Goal: Task Accomplishment & Management: Use online tool/utility

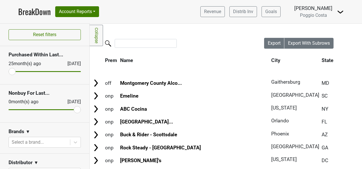
click at [29, 9] on link "BreakDown" at bounding box center [34, 12] width 32 height 12
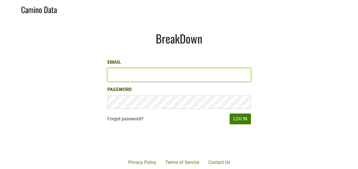
click at [168, 71] on input "Email" at bounding box center [178, 75] width 143 height 14
type input "[PERSON_NAME][EMAIL_ADDRESS][DOMAIN_NAME]"
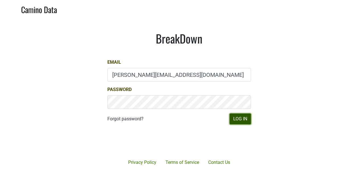
click at [247, 117] on button "Log In" at bounding box center [239, 119] width 21 height 11
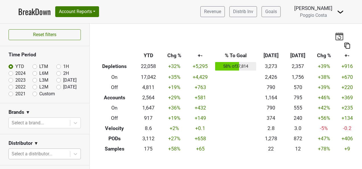
click at [61, 153] on body "BreakDown Account Reports SuperRanker Map Award Progress Chain Compliance CRM N…" at bounding box center [181, 84] width 362 height 169
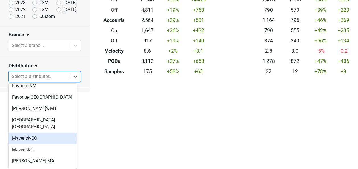
scroll to position [199, 0]
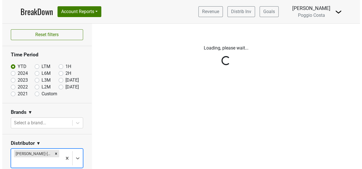
scroll to position [0, 0]
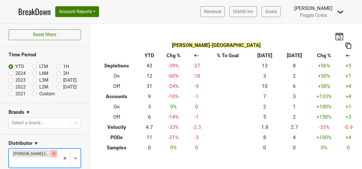
click at [51, 152] on div "Remove MS Walker-NJ" at bounding box center [54, 153] width 6 height 7
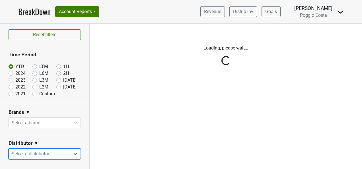
click at [44, 152] on div "Reset filters Time Period YTD LTM 1H 2024 L6M 2H 2023 L3M Aug '25 2022 L2M Sep …" at bounding box center [45, 96] width 90 height 145
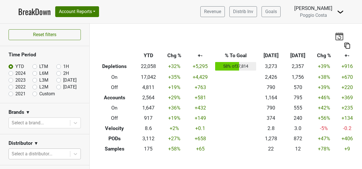
click at [48, 152] on body "BreakDown Account Reports SuperRanker Map Award Progress Chain Compliance CRM N…" at bounding box center [181, 84] width 362 height 169
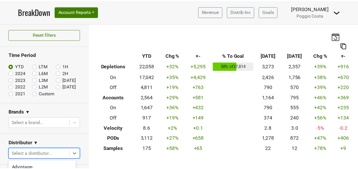
scroll to position [77, 0]
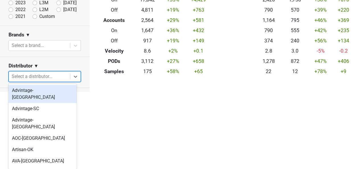
click at [43, 84] on div "Advintage-NC Advintage-SC Advintage-TN AOC-TN Artisan-OK AVA-WI Breakthru-CT Br…" at bounding box center [43, 126] width 68 height 85
click at [46, 94] on div "Advintage-NC" at bounding box center [43, 94] width 68 height 18
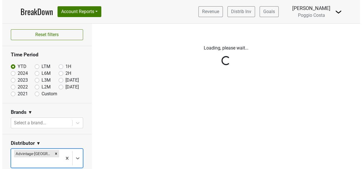
scroll to position [0, 0]
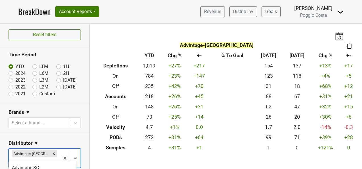
click at [53, 155] on body "BreakDown Account Reports SuperRanker Map Award Progress Chain Compliance CRM N…" at bounding box center [181, 84] width 362 height 169
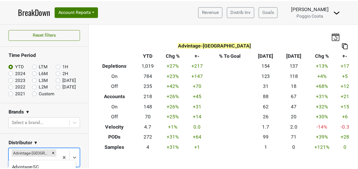
scroll to position [77, 0]
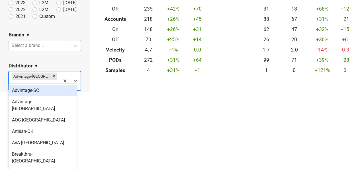
click at [46, 84] on div "Advintage-SC Advintage-TN AOC-TN Artisan-OK AVA-WI Breakthru-CT Breakthru-FL Br…" at bounding box center [43, 126] width 68 height 85
click at [46, 92] on div "Advintage-SC" at bounding box center [43, 90] width 68 height 11
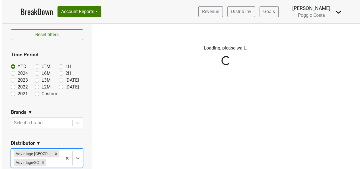
scroll to position [0, 0]
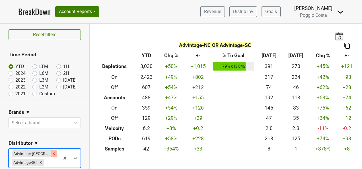
click at [51, 150] on div "Remove Advintage-NC" at bounding box center [54, 153] width 6 height 7
